Goal: Task Accomplishment & Management: Manage account settings

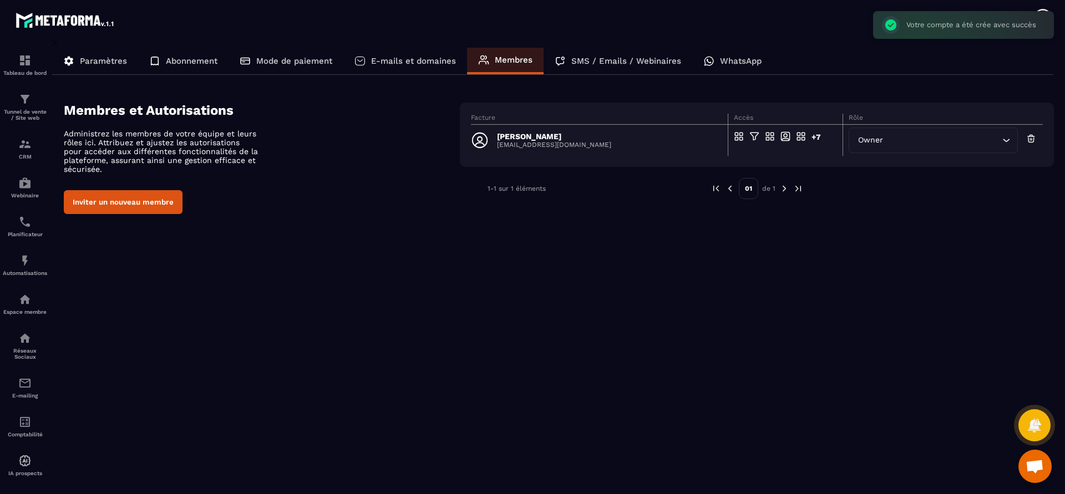
click at [1001, 141] on icon "Search for option" at bounding box center [1006, 140] width 11 height 11
click at [442, 53] on div "E-mails et domaines" at bounding box center [405, 61] width 124 height 27
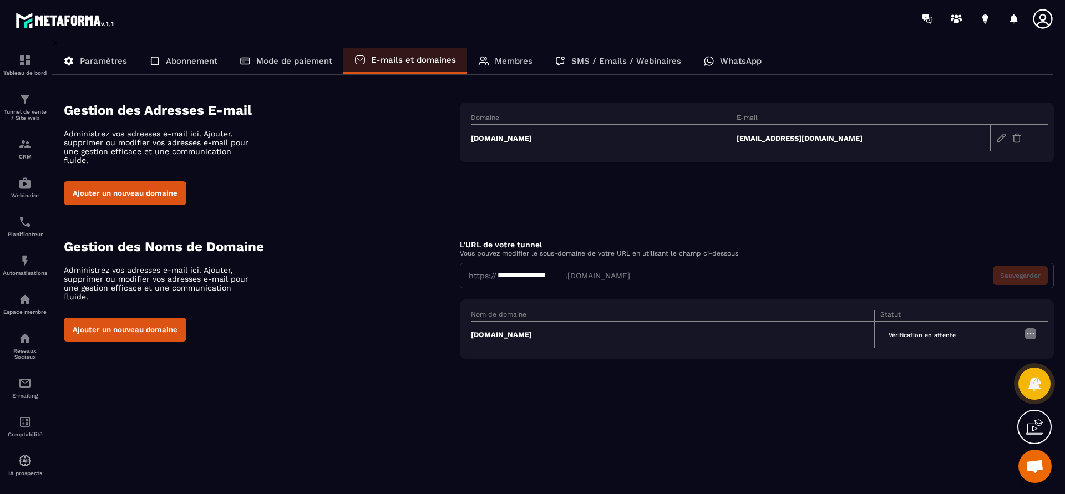
click at [324, 61] on p "Mode de paiement" at bounding box center [294, 61] width 76 height 10
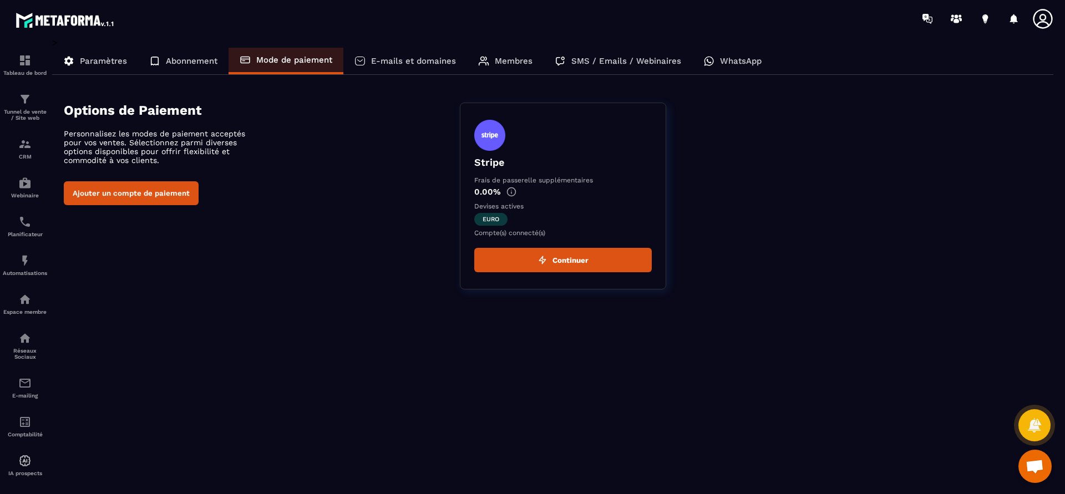
click at [183, 58] on p "Abonnement" at bounding box center [192, 61] width 52 height 10
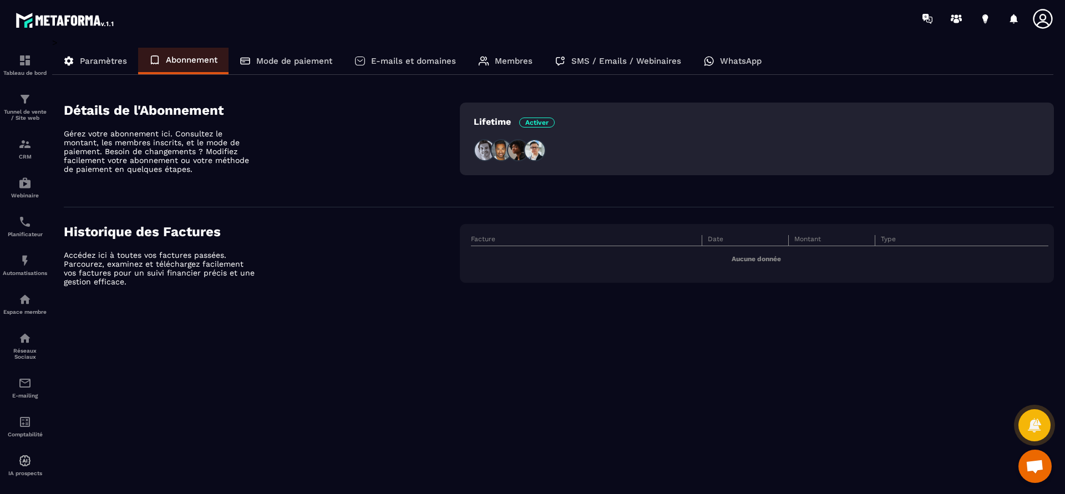
click at [99, 57] on p "Paramètres" at bounding box center [103, 61] width 47 height 10
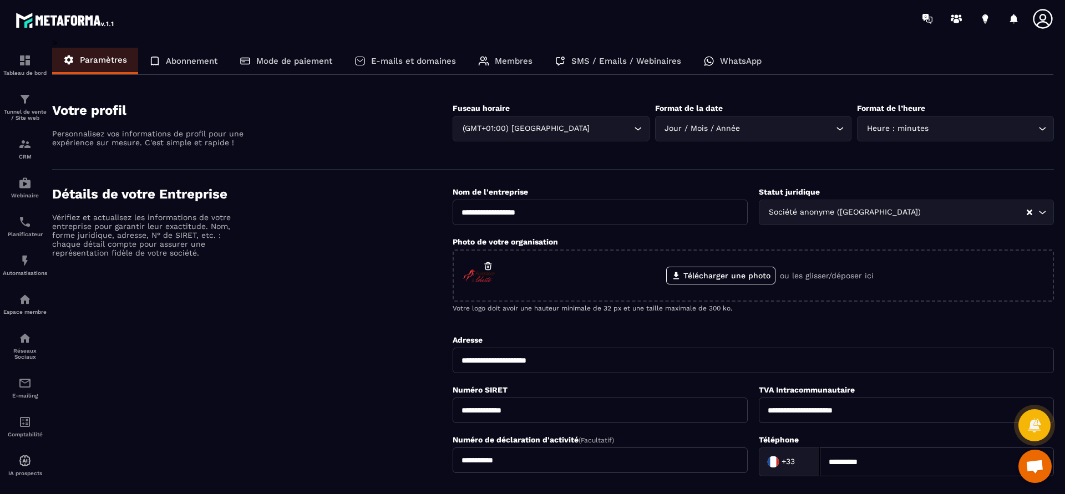
click at [273, 56] on p "Mode de paiement" at bounding box center [294, 61] width 76 height 10
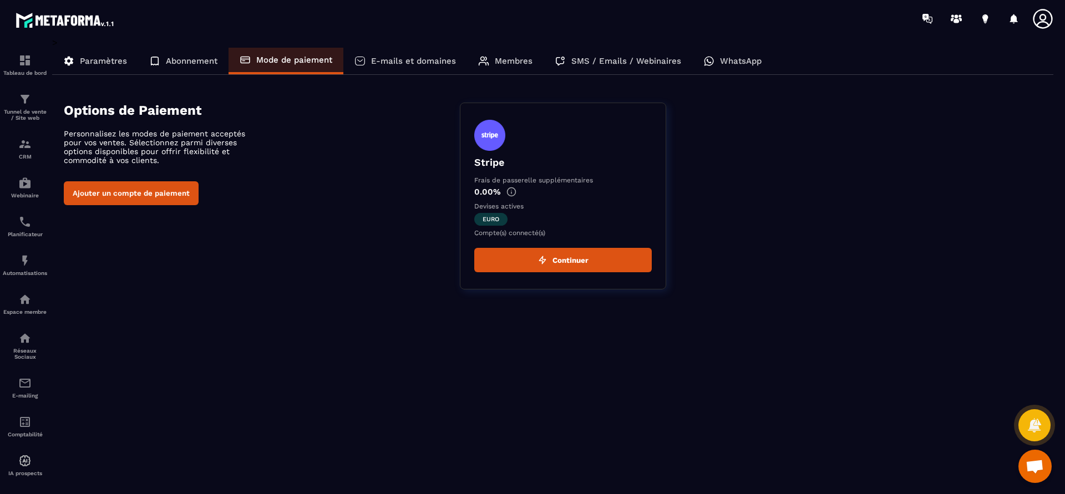
click at [575, 259] on button "Continuer" at bounding box center [562, 260] width 177 height 24
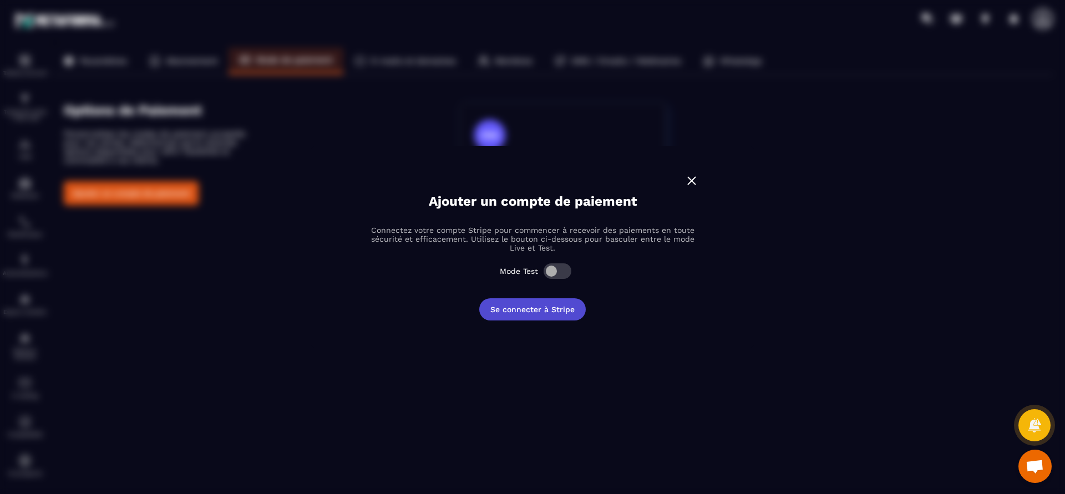
click at [551, 312] on button "Se connecter à Stripe" at bounding box center [532, 309] width 106 height 22
